Goal: Task Accomplishment & Management: Use online tool/utility

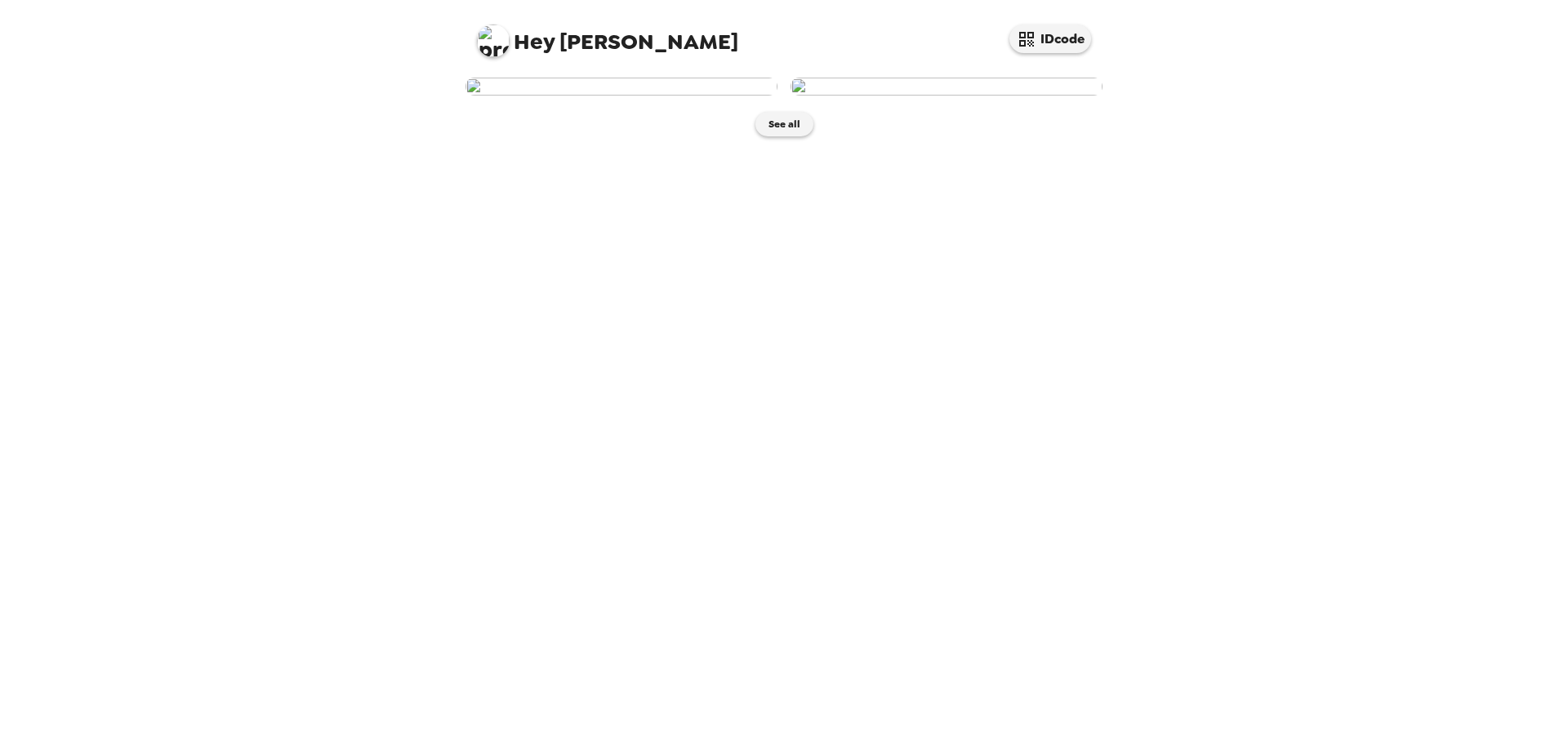
click at [557, 95] on img at bounding box center [622, 86] width 312 height 18
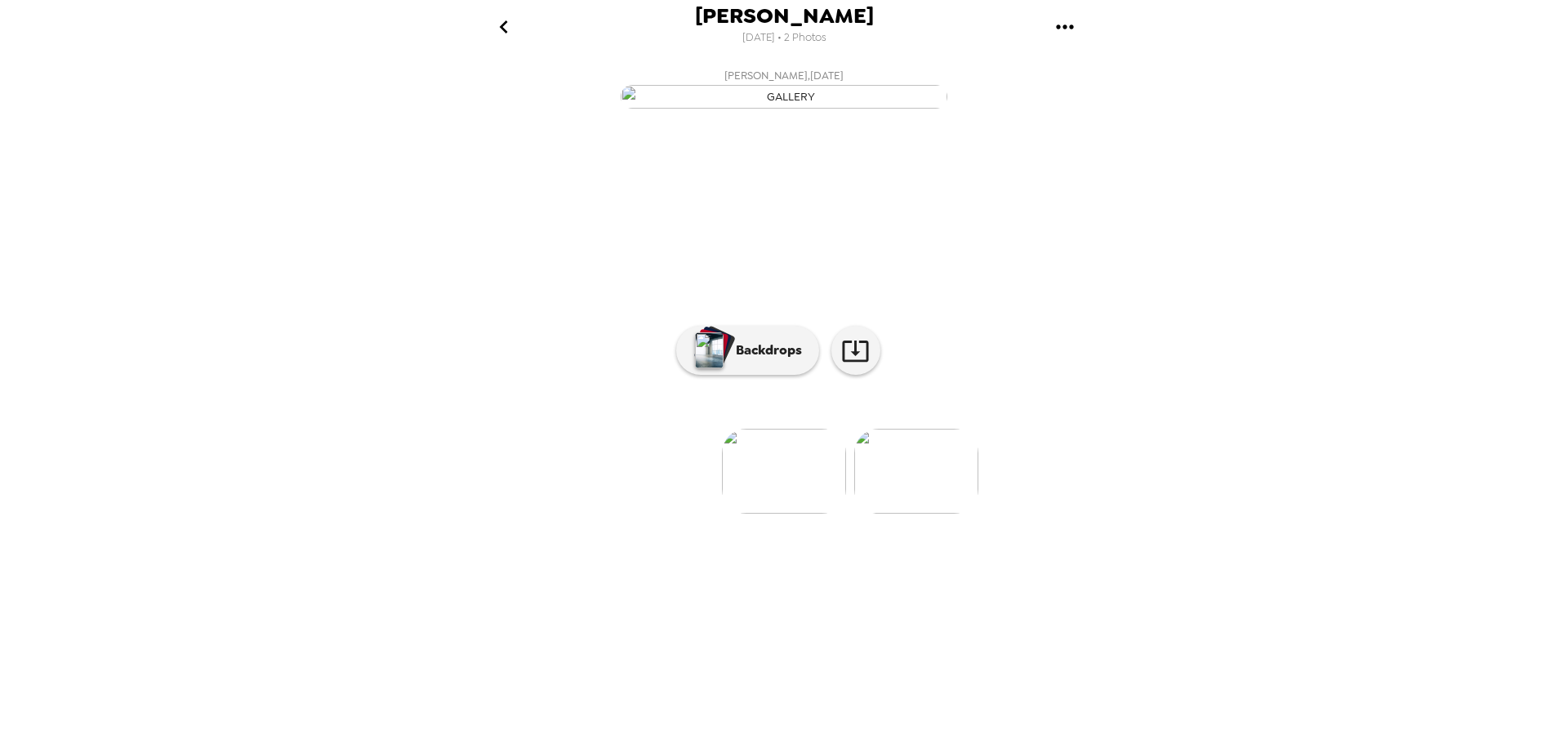
click at [893, 514] on img at bounding box center [916, 471] width 124 height 85
click at [792, 361] on p "Backdrops" at bounding box center [764, 351] width 74 height 20
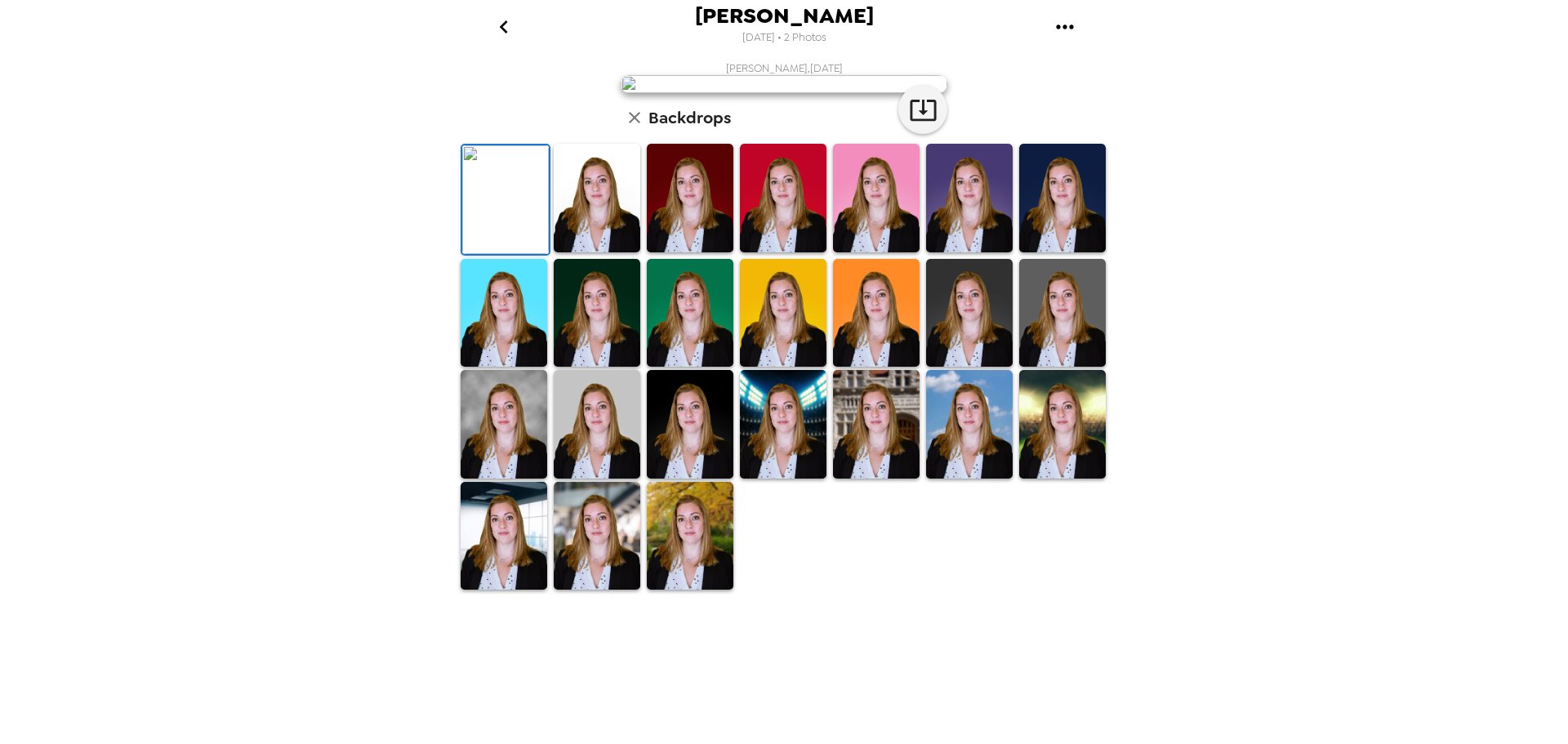
click at [609, 253] on img at bounding box center [597, 198] width 86 height 109
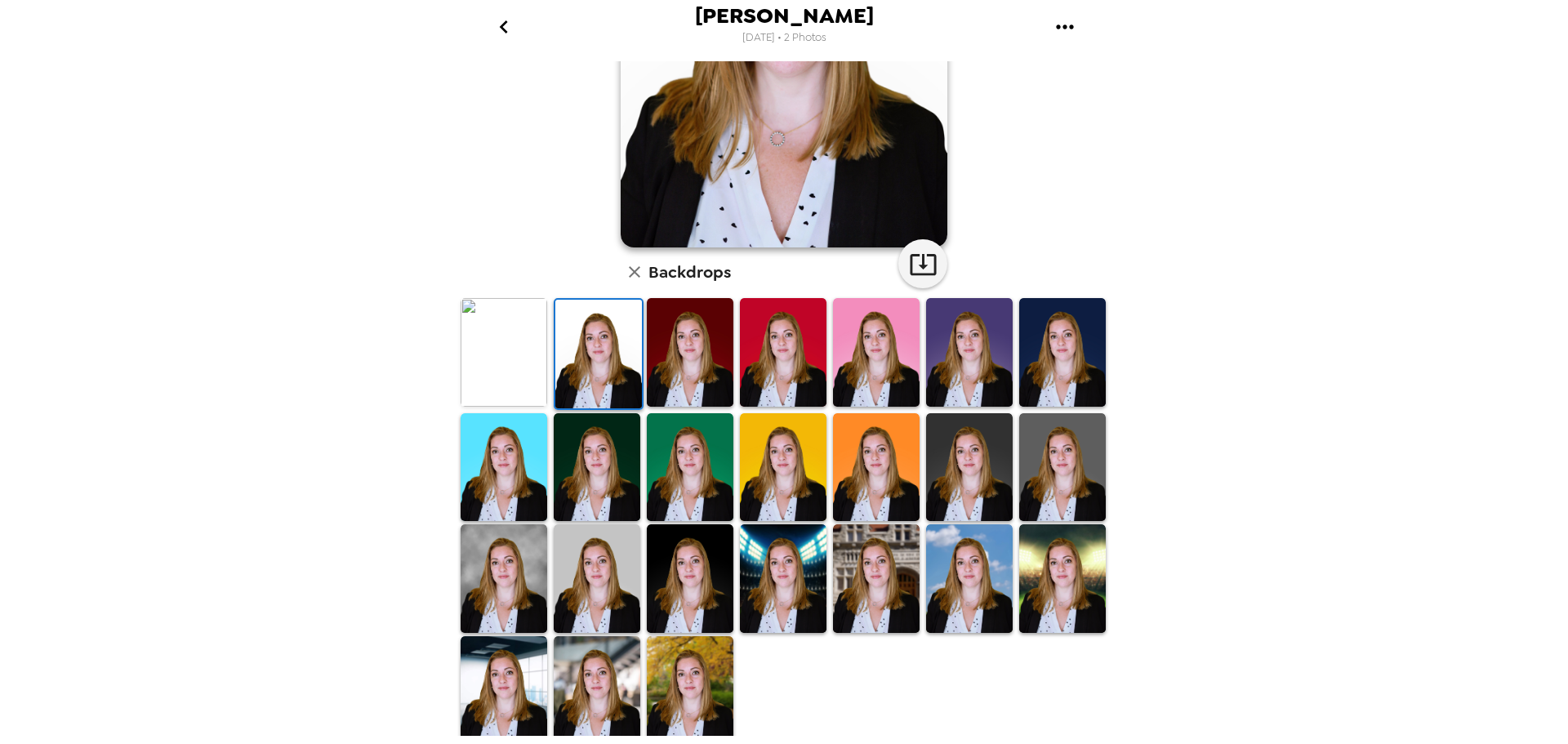
scroll to position [237, 0]
click at [579, 459] on img at bounding box center [597, 467] width 86 height 109
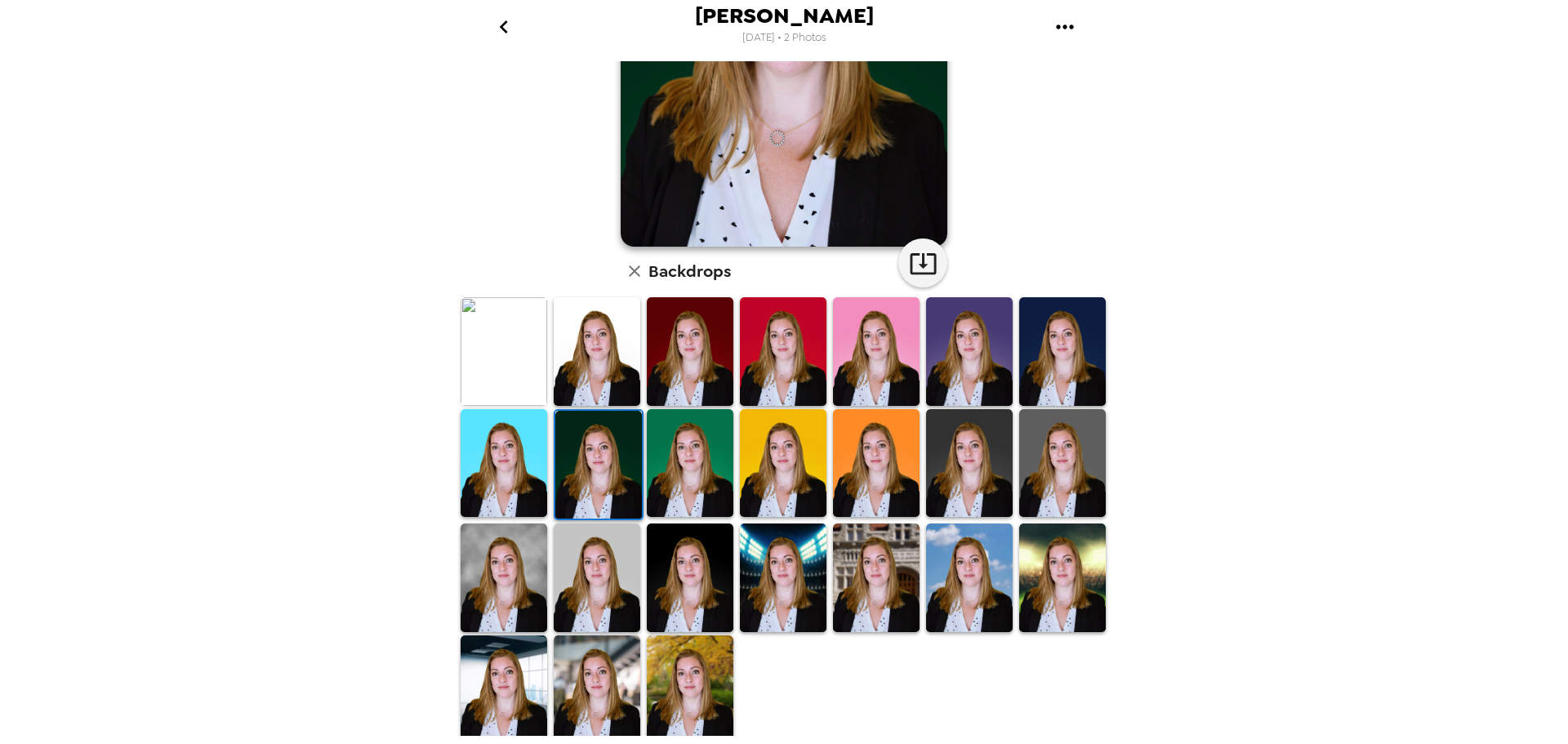
click at [1020, 318] on img at bounding box center [1062, 352] width 86 height 109
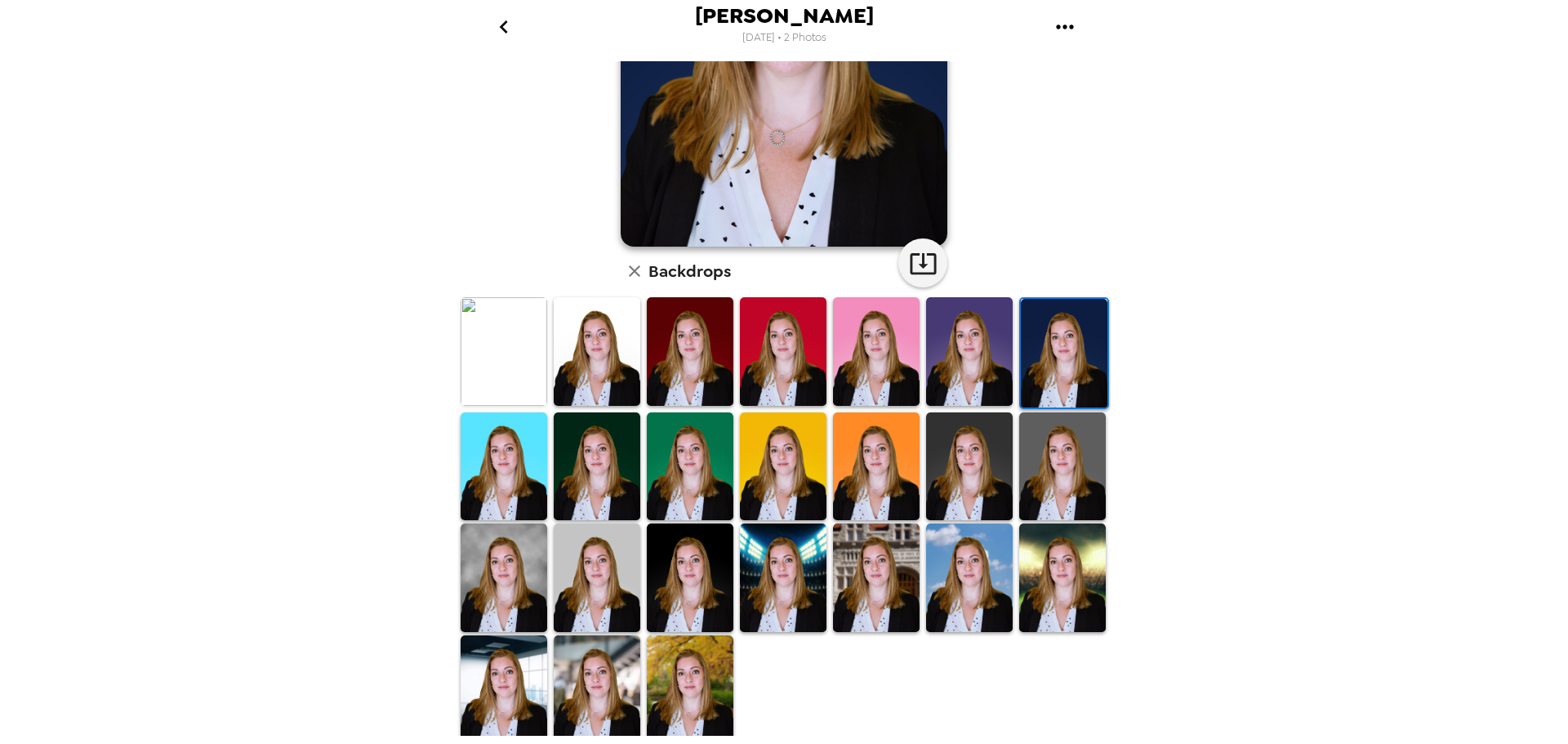
click at [580, 679] on img at bounding box center [597, 690] width 86 height 109
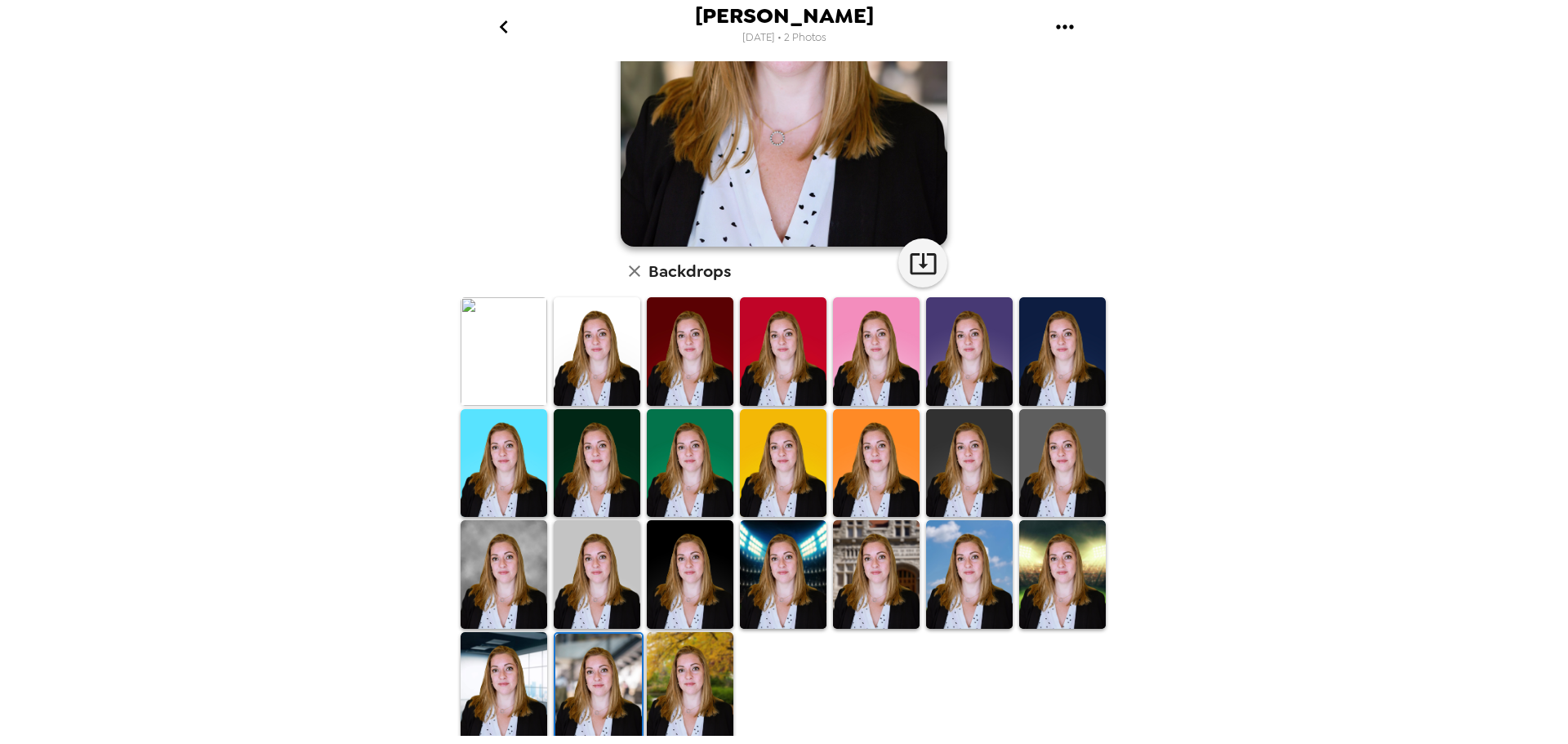
click at [675, 545] on img at bounding box center [689, 575] width 86 height 109
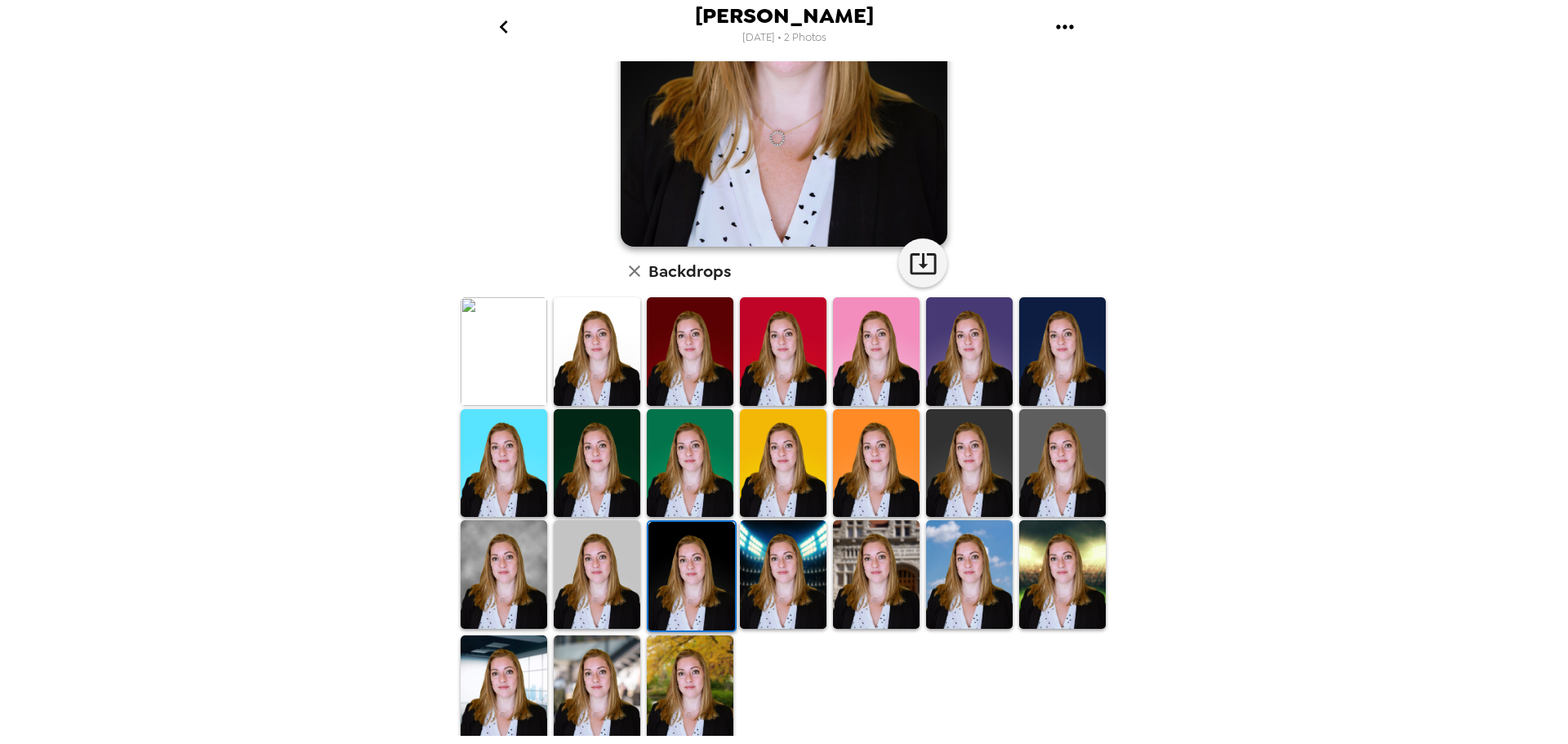
click at [527, 565] on img at bounding box center [503, 575] width 86 height 109
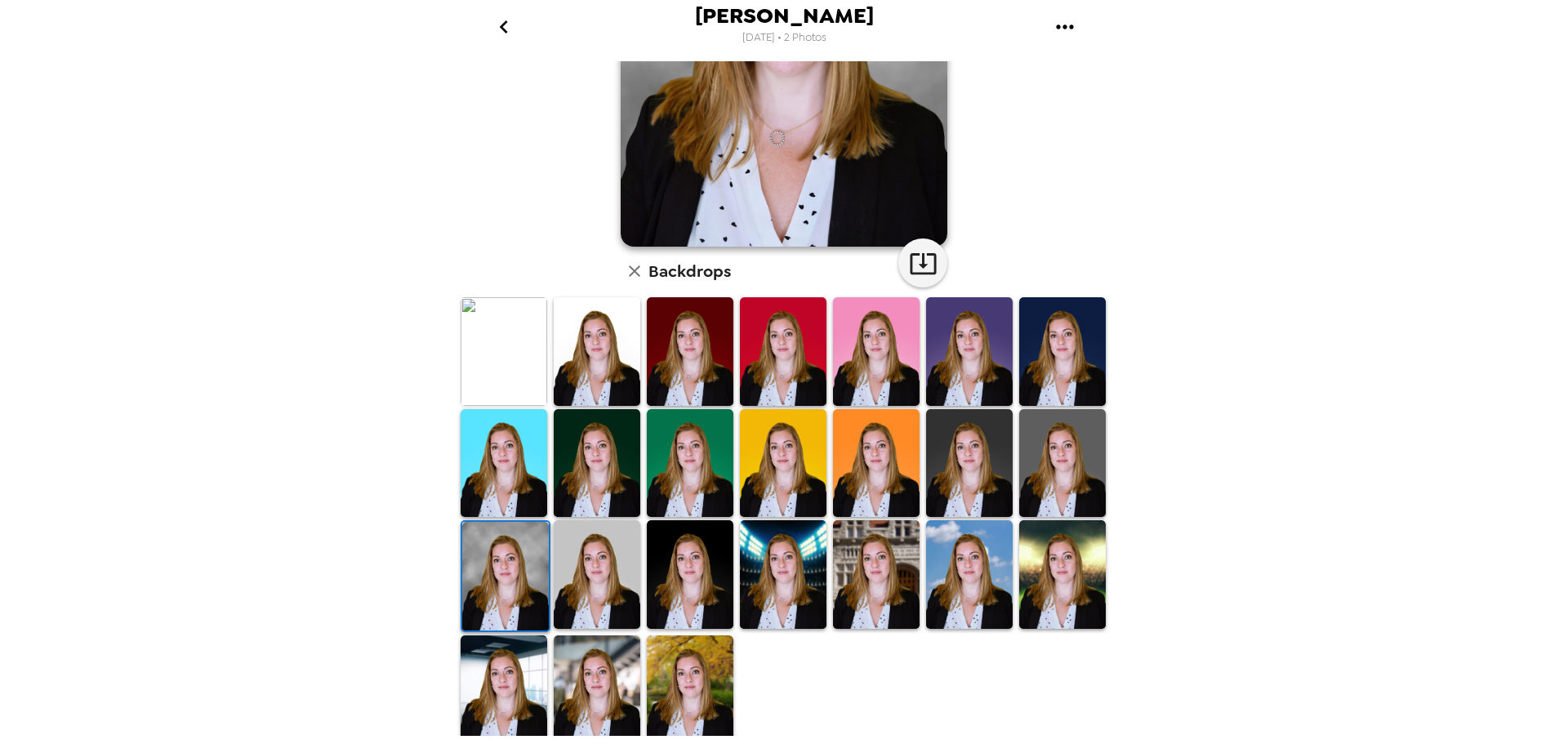
click at [608, 699] on img at bounding box center [597, 690] width 86 height 109
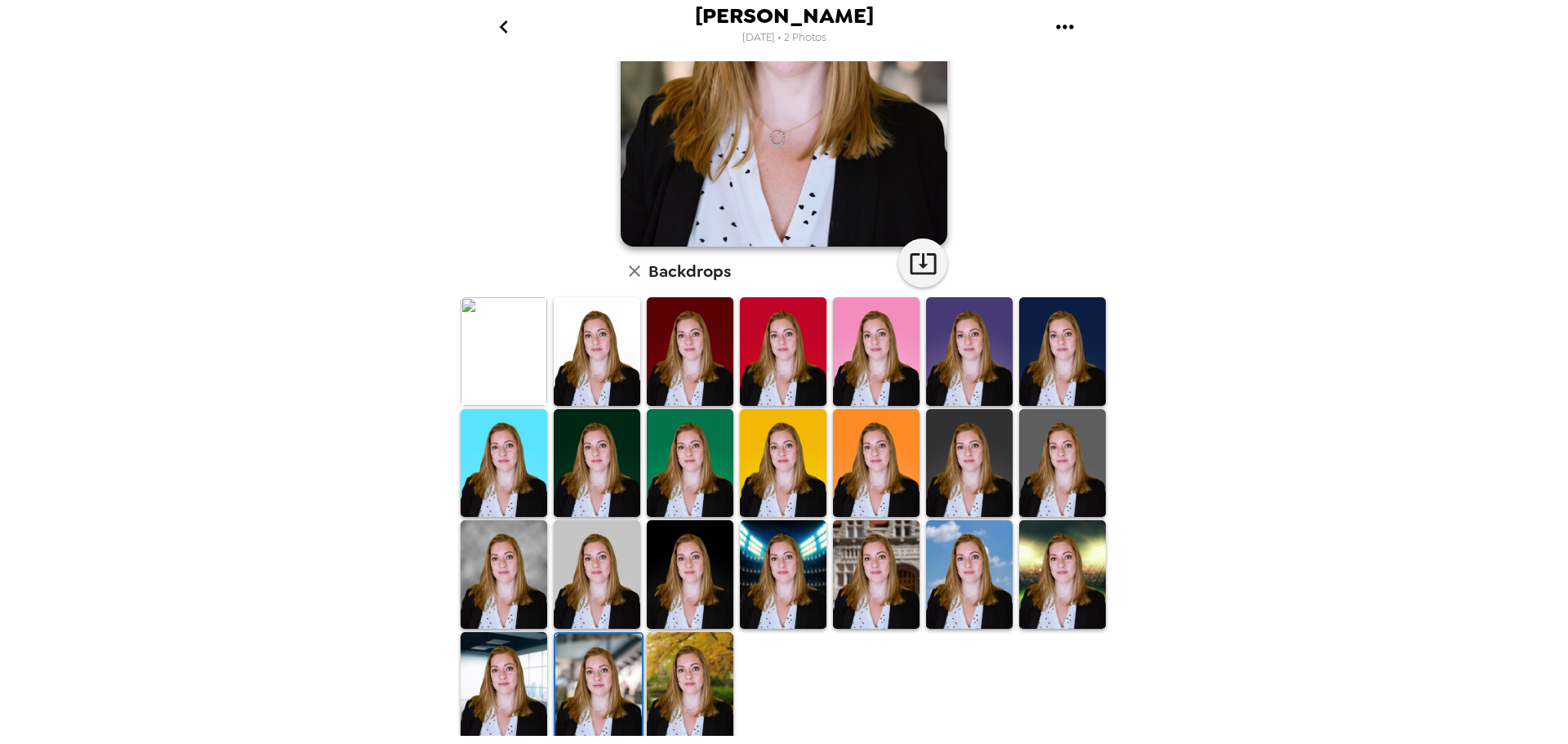
scroll to position [0, 0]
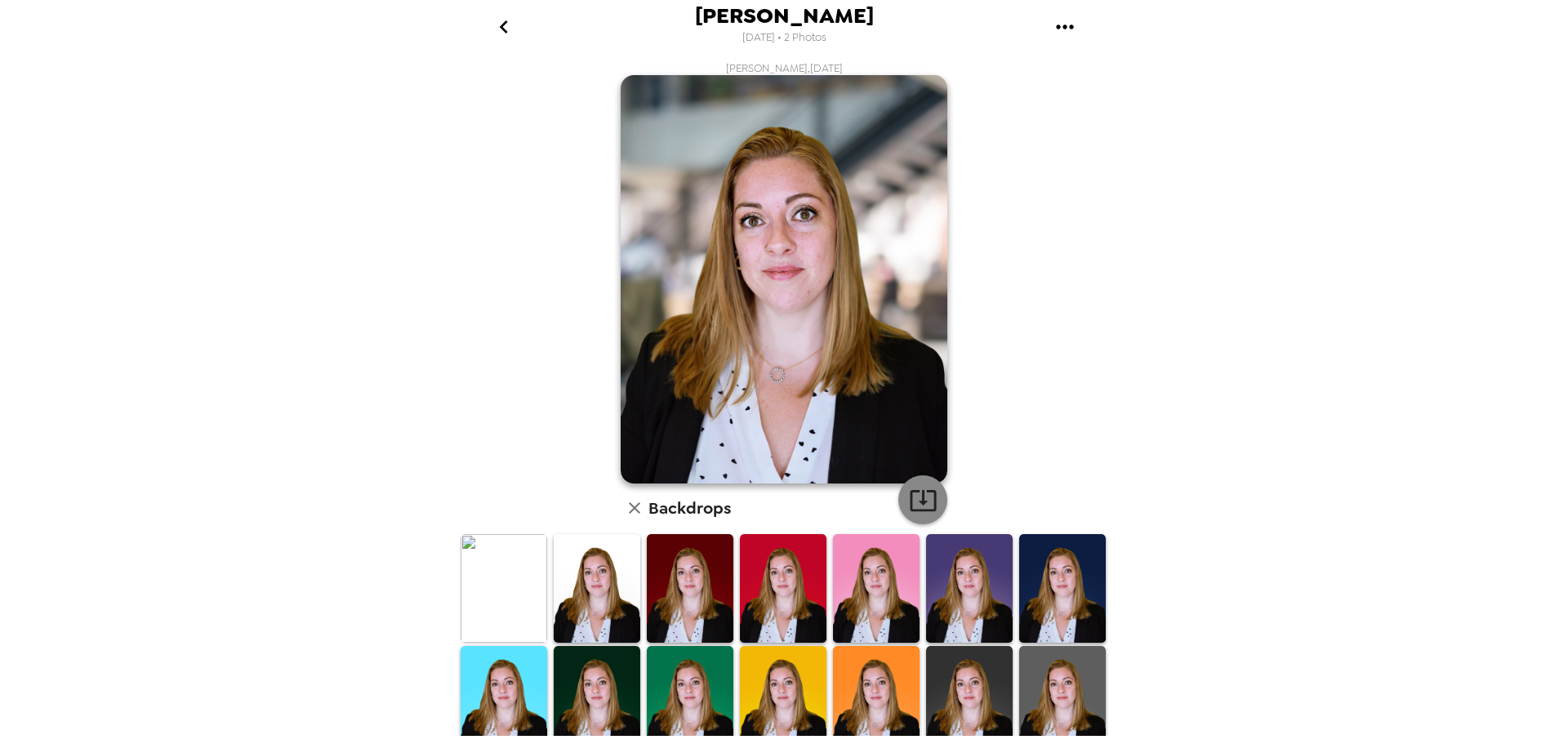
click at [926, 505] on icon "button" at bounding box center [922, 500] width 28 height 28
click at [499, 20] on icon "go back" at bounding box center [504, 26] width 26 height 26
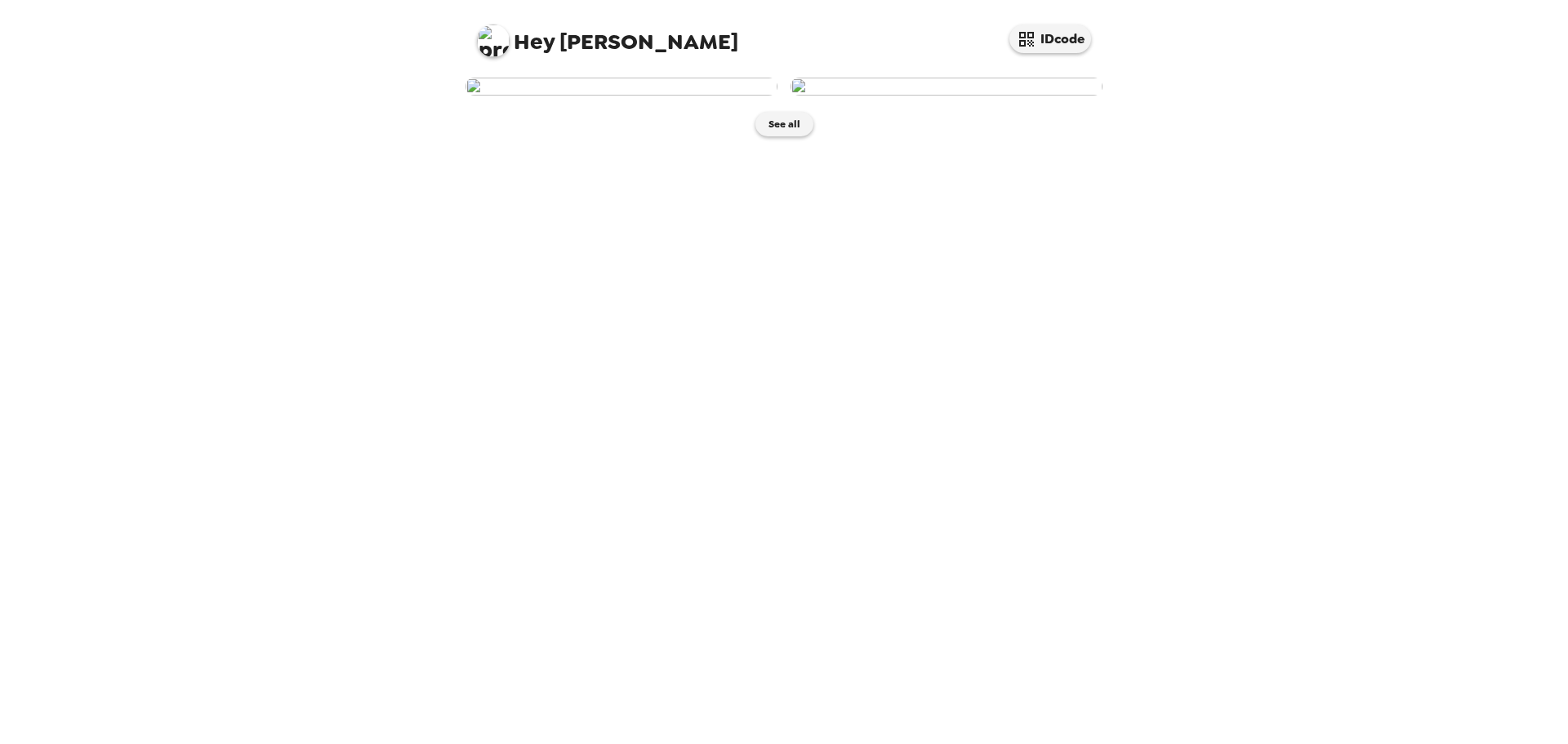
click at [573, 95] on img at bounding box center [622, 86] width 312 height 18
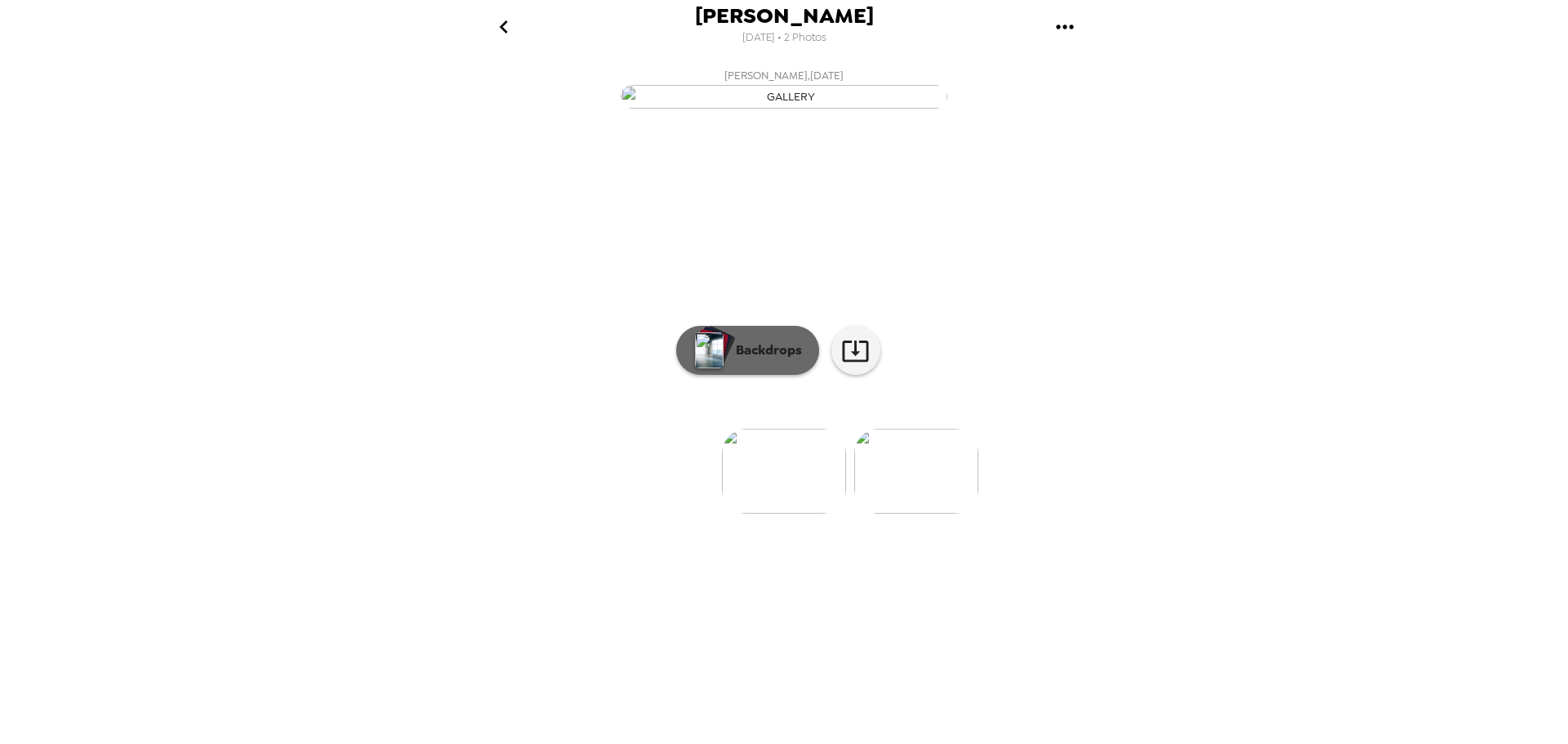
click at [768, 361] on p "Backdrops" at bounding box center [764, 351] width 74 height 20
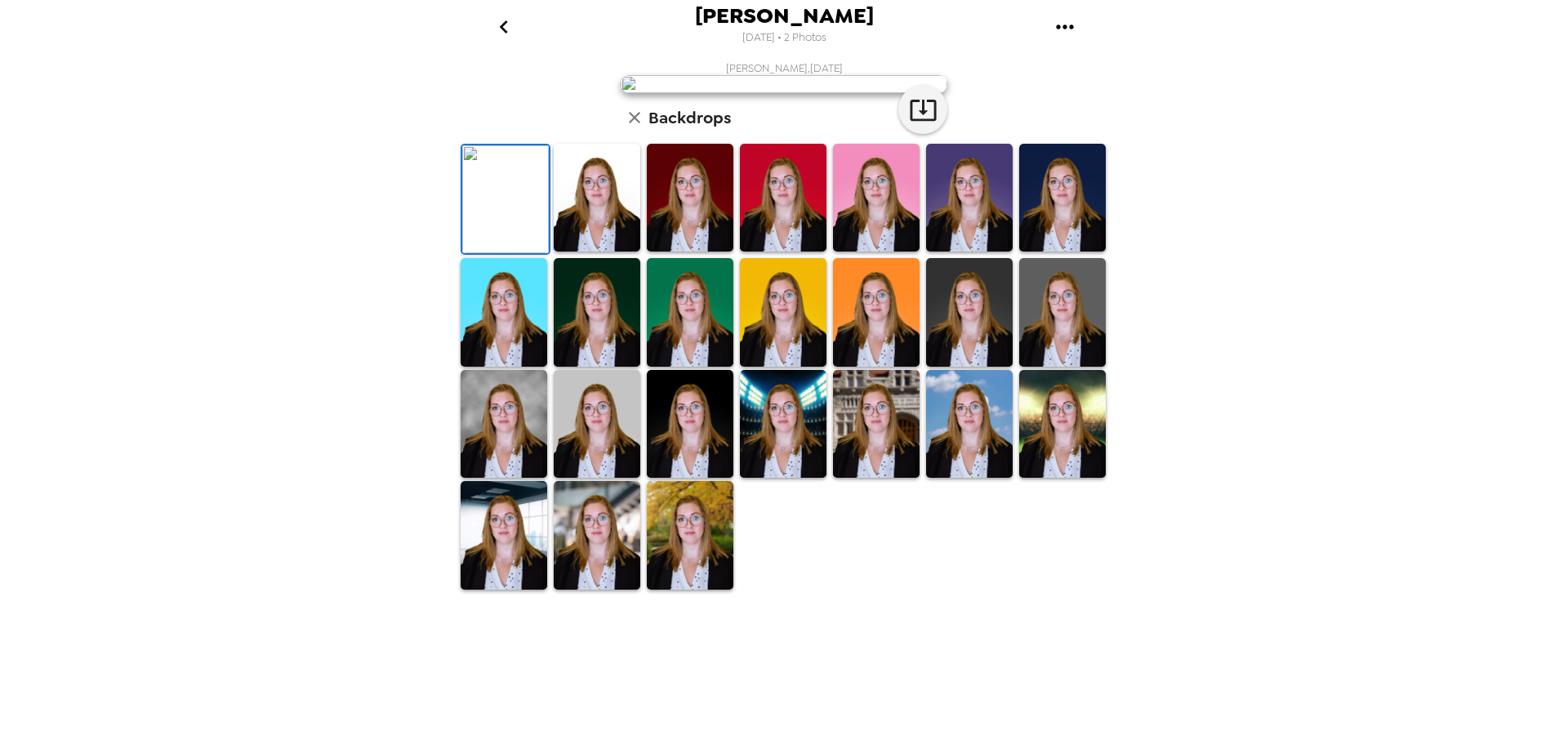
scroll to position [237, 0]
click at [585, 590] on img at bounding box center [597, 535] width 86 height 108
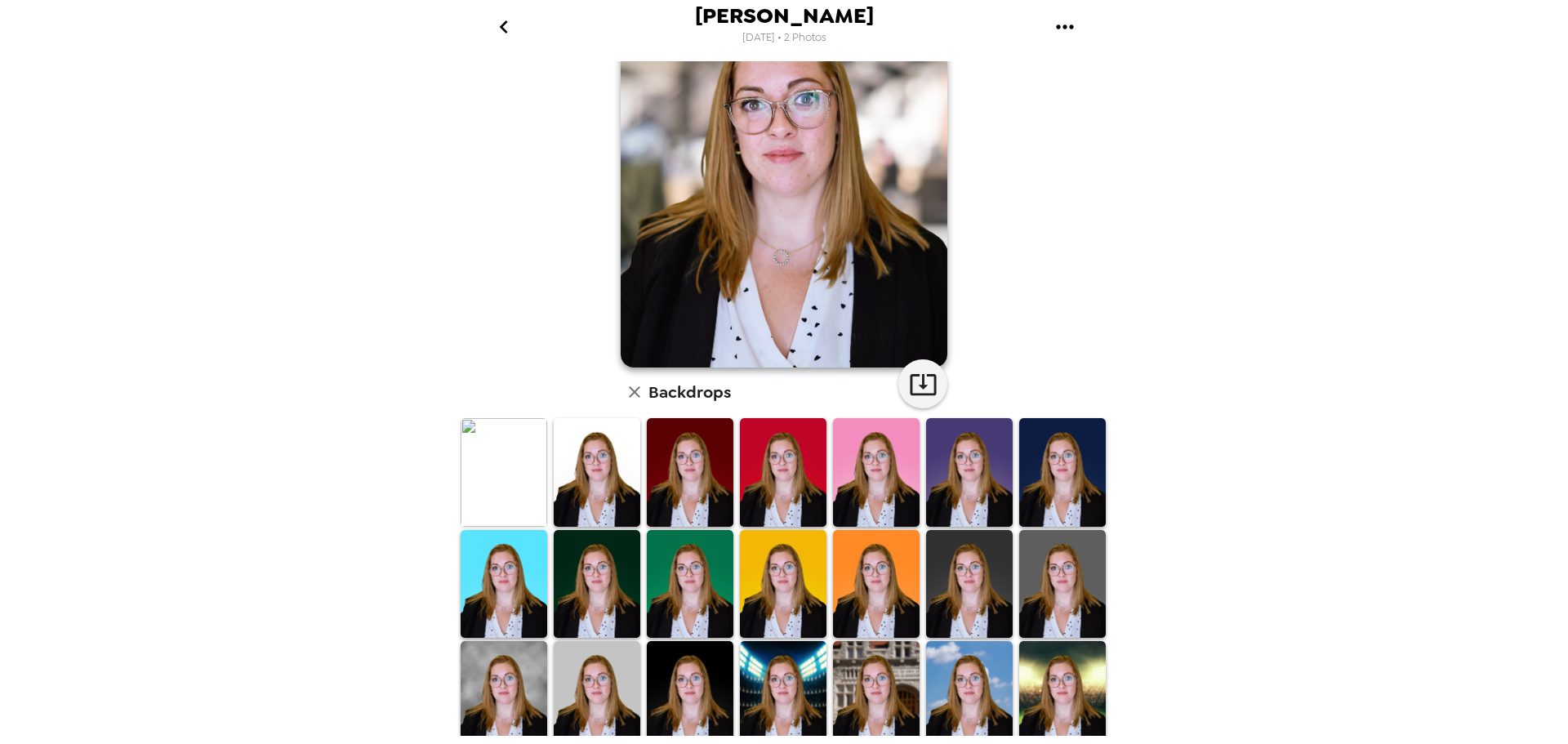
scroll to position [0, 0]
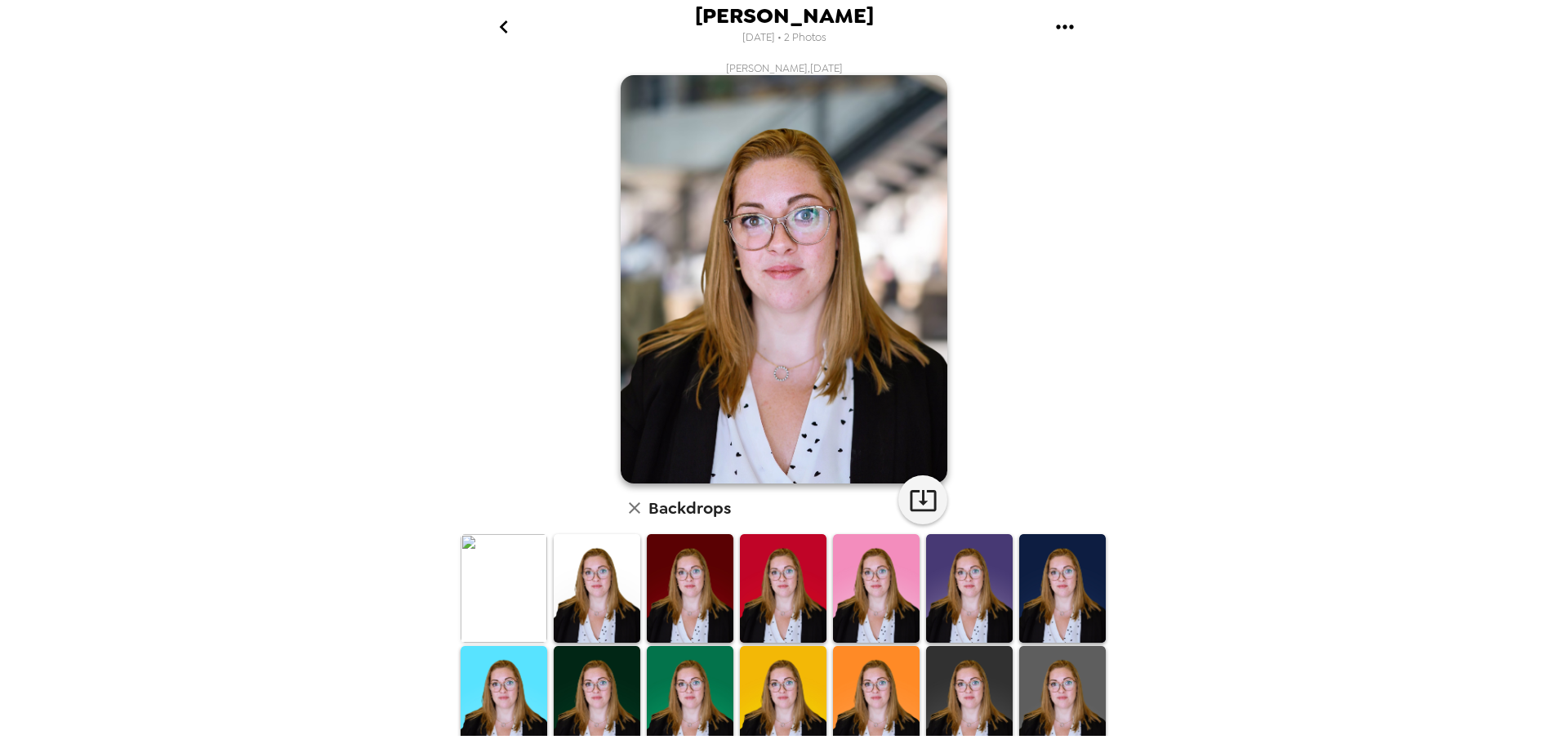
click at [794, 212] on img at bounding box center [784, 280] width 327 height 409
click at [1078, 28] on button "gallery menu" at bounding box center [1064, 26] width 53 height 53
click at [1218, 295] on div at bounding box center [784, 372] width 1568 height 744
click at [508, 35] on icon "go back" at bounding box center [504, 26] width 26 height 26
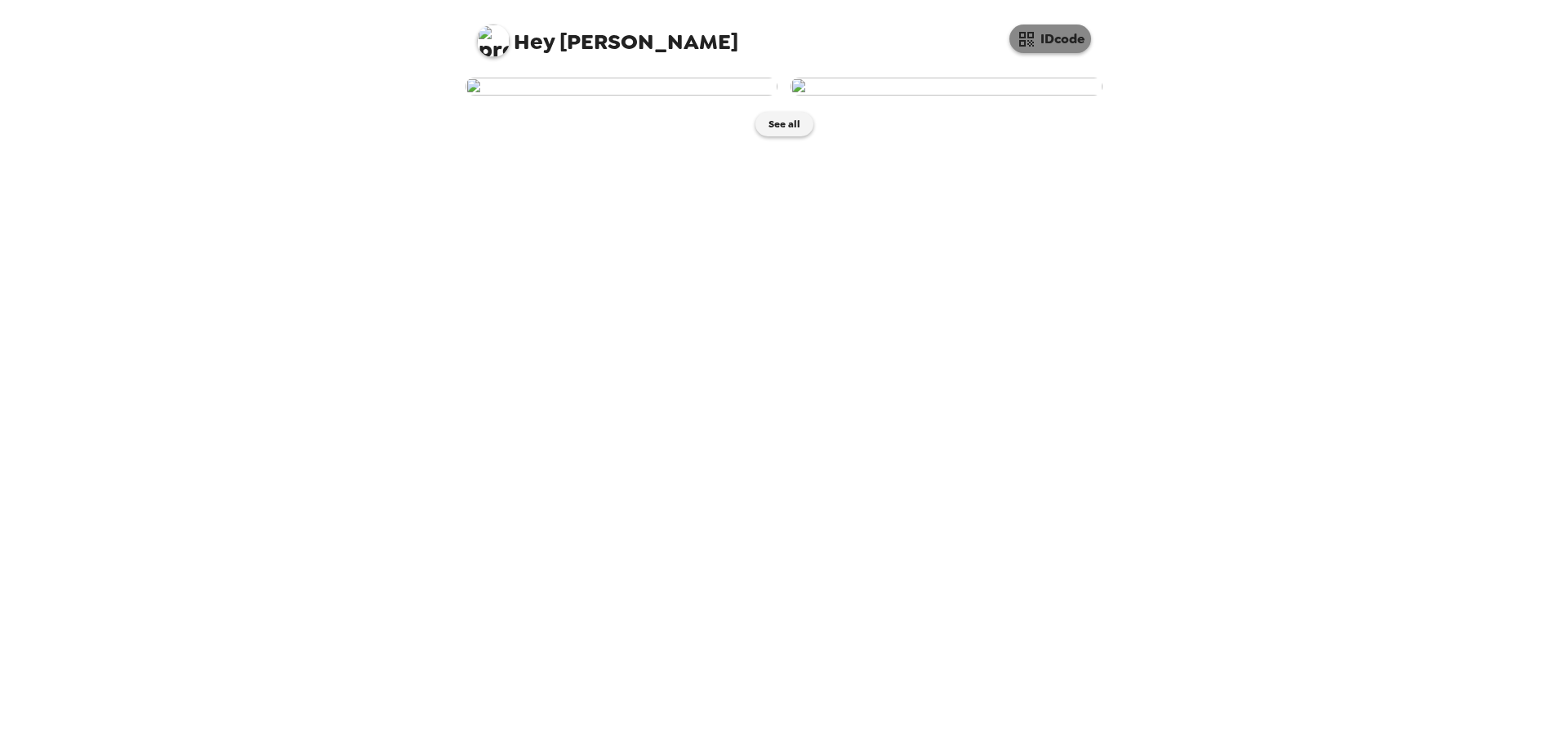
click at [1029, 41] on icon "button" at bounding box center [1027, 39] width 20 height 20
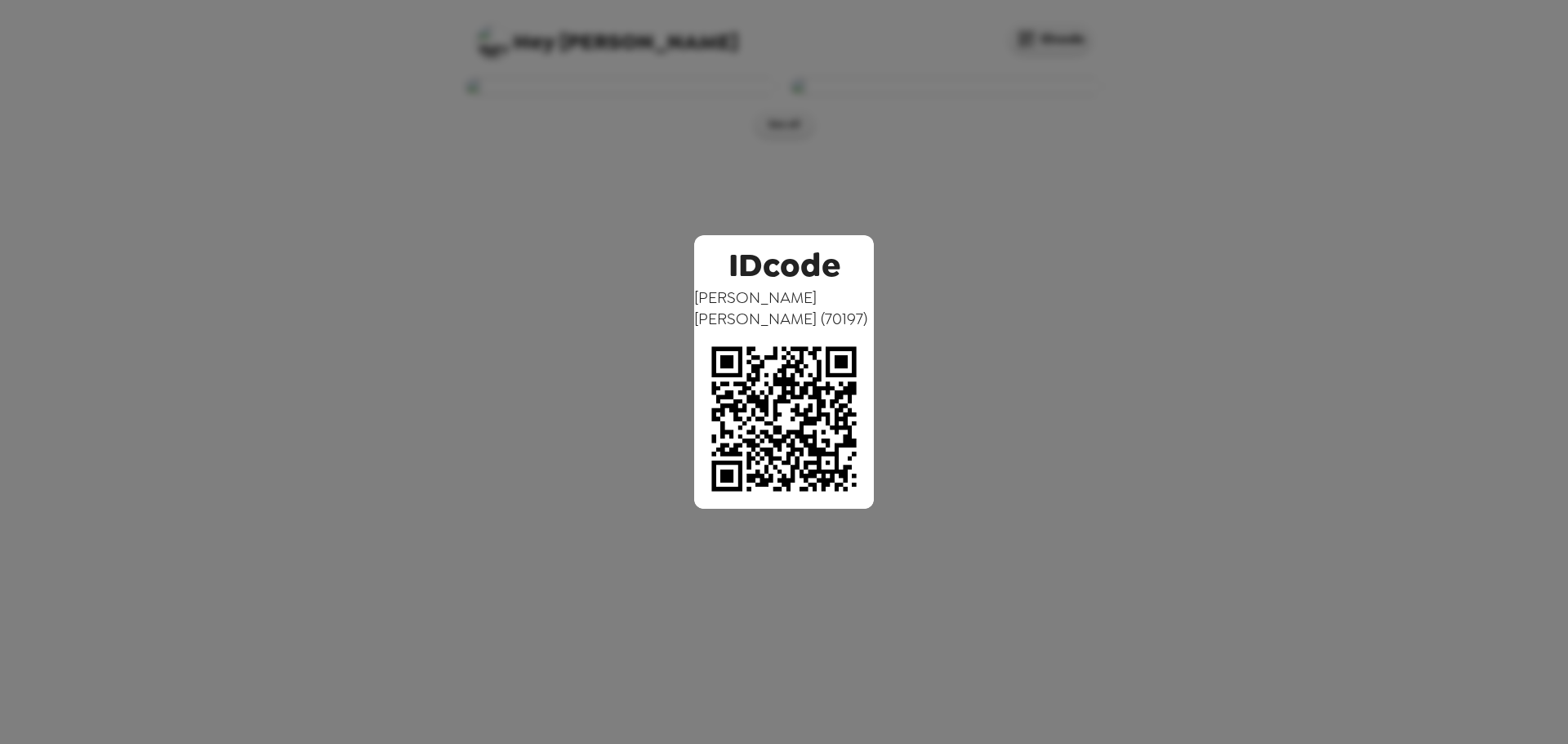
click at [885, 34] on div "IDcode [PERSON_NAME] ( 70197 )" at bounding box center [784, 372] width 1568 height 744
